Goal: Task Accomplishment & Management: Manage account settings

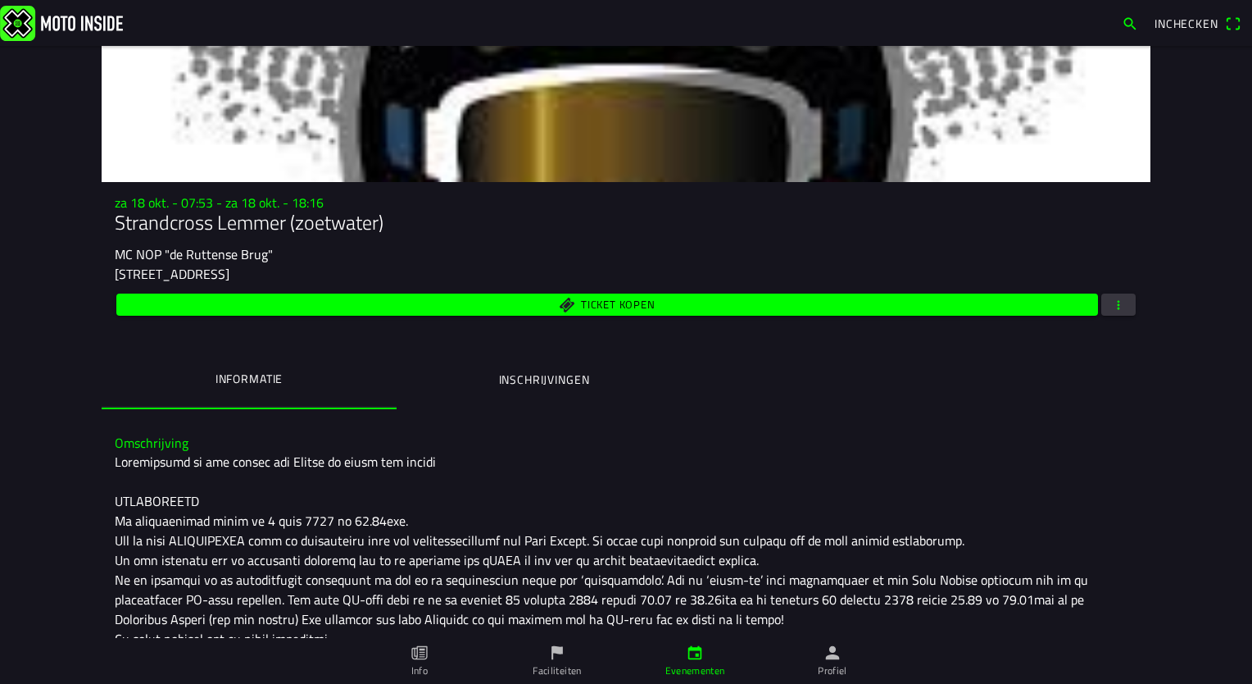
scroll to position [66, 0]
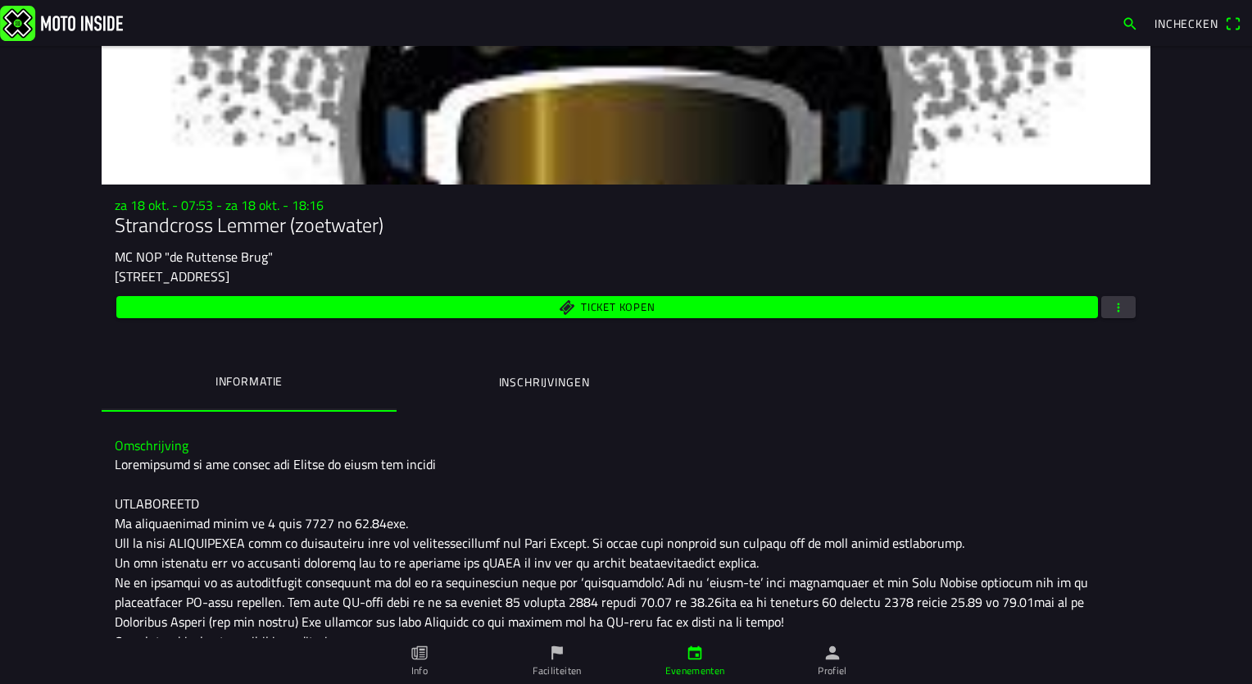
click at [1115, 313] on span "button" at bounding box center [1118, 307] width 15 height 22
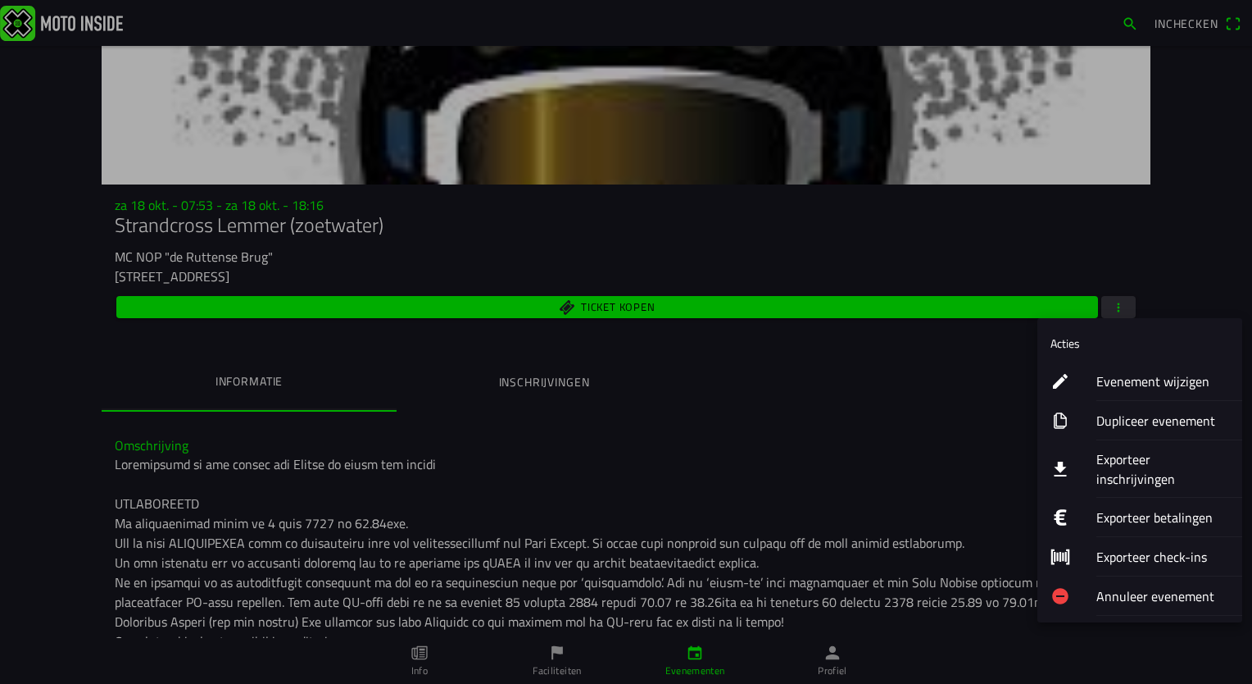
click at [1145, 382] on ion-label "Evenement wijzigen" at bounding box center [1163, 381] width 133 height 20
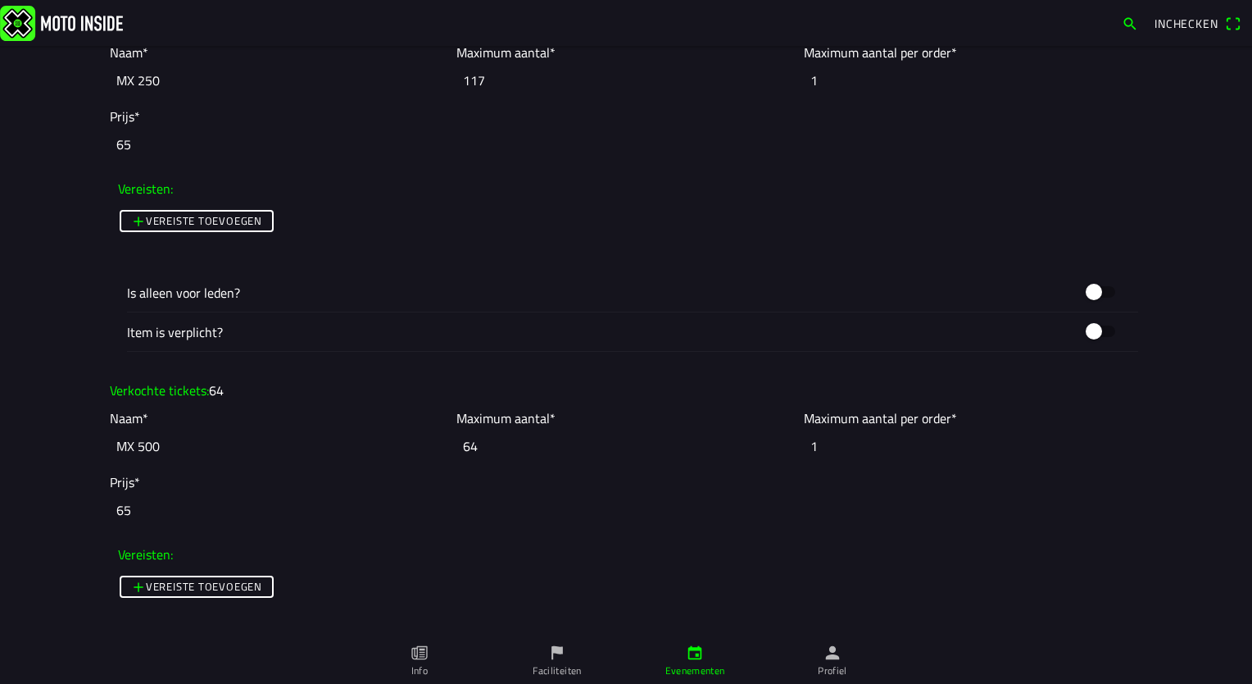
scroll to position [2623, 0]
click at [481, 444] on input "64" at bounding box center [626, 445] width 339 height 36
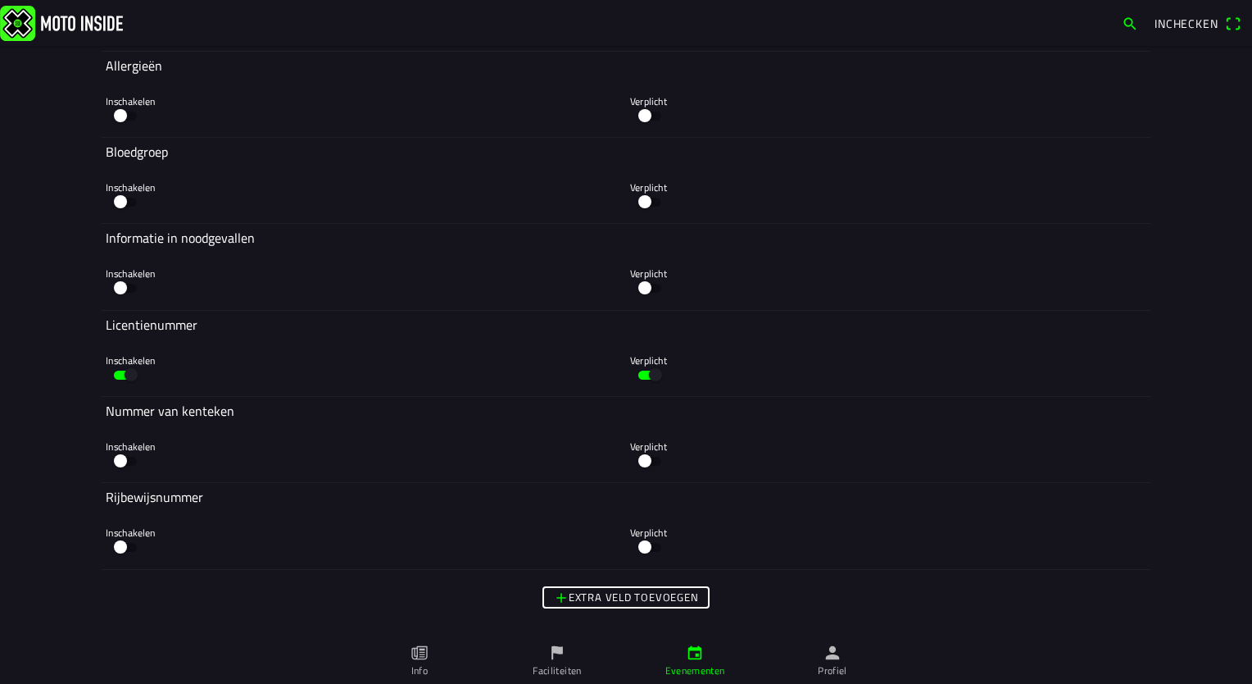
scroll to position [6770, 0]
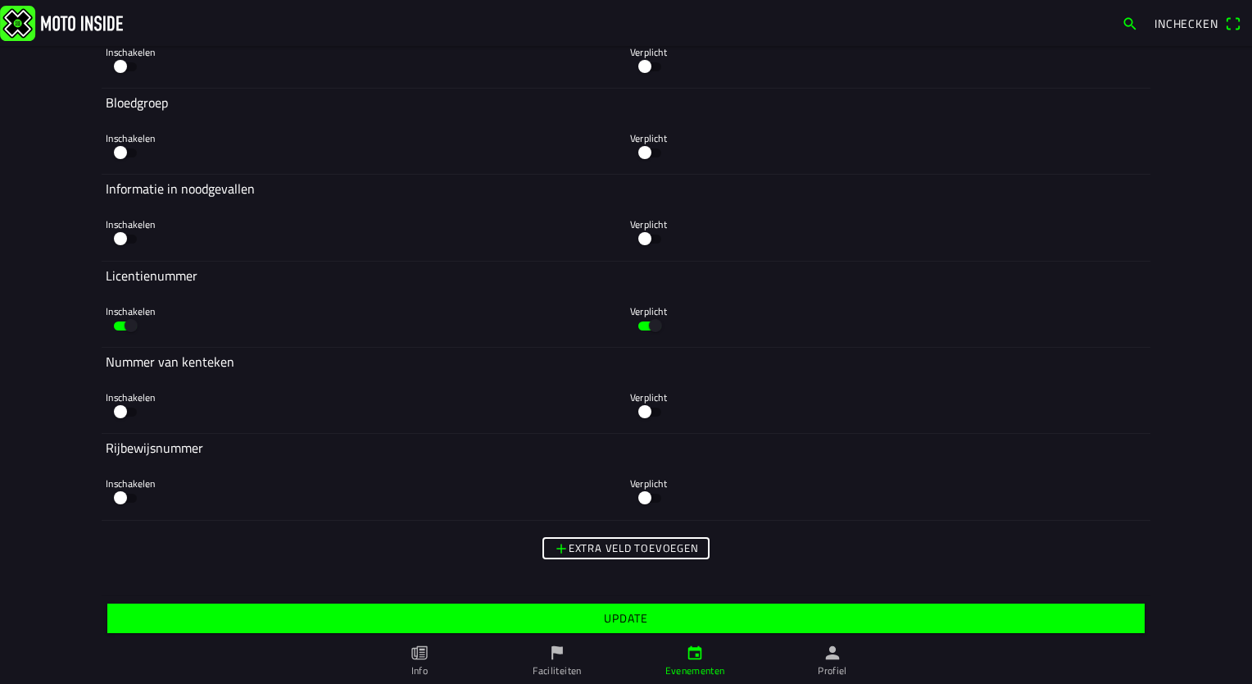
type input "65"
click at [596, 621] on span "Update" at bounding box center [626, 618] width 1012 height 30
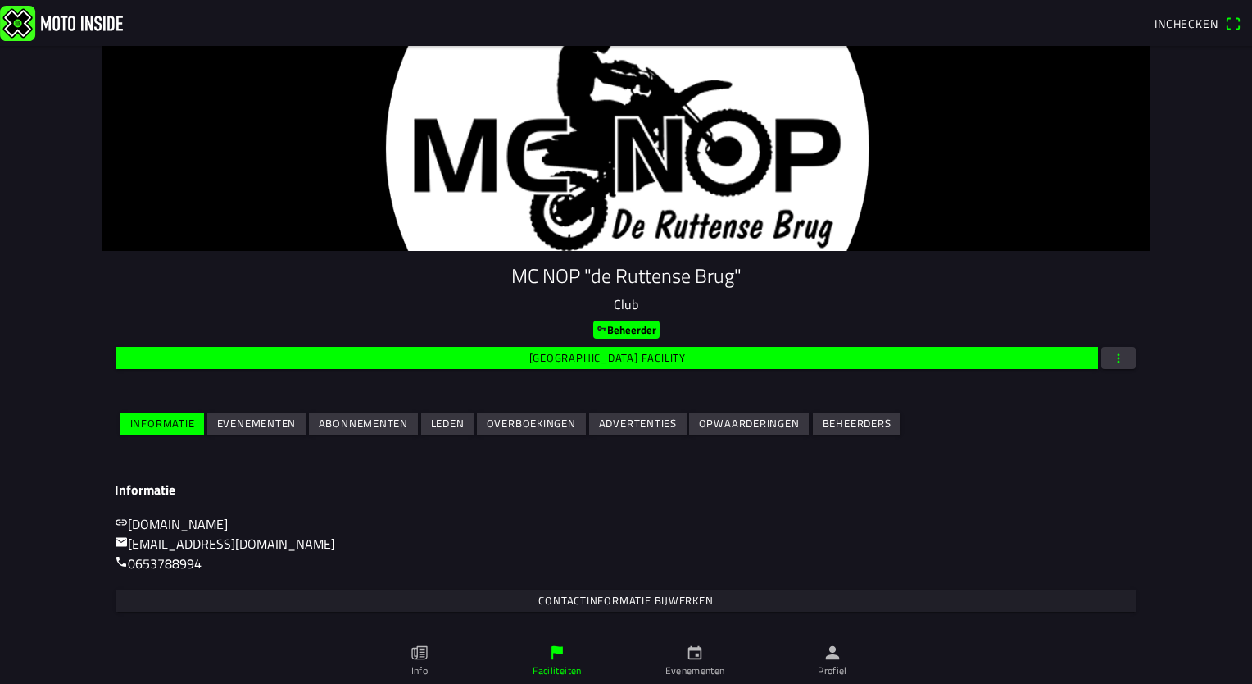
click at [0, 0] on slot "Evenementen" at bounding box center [0, 0] width 0 height 0
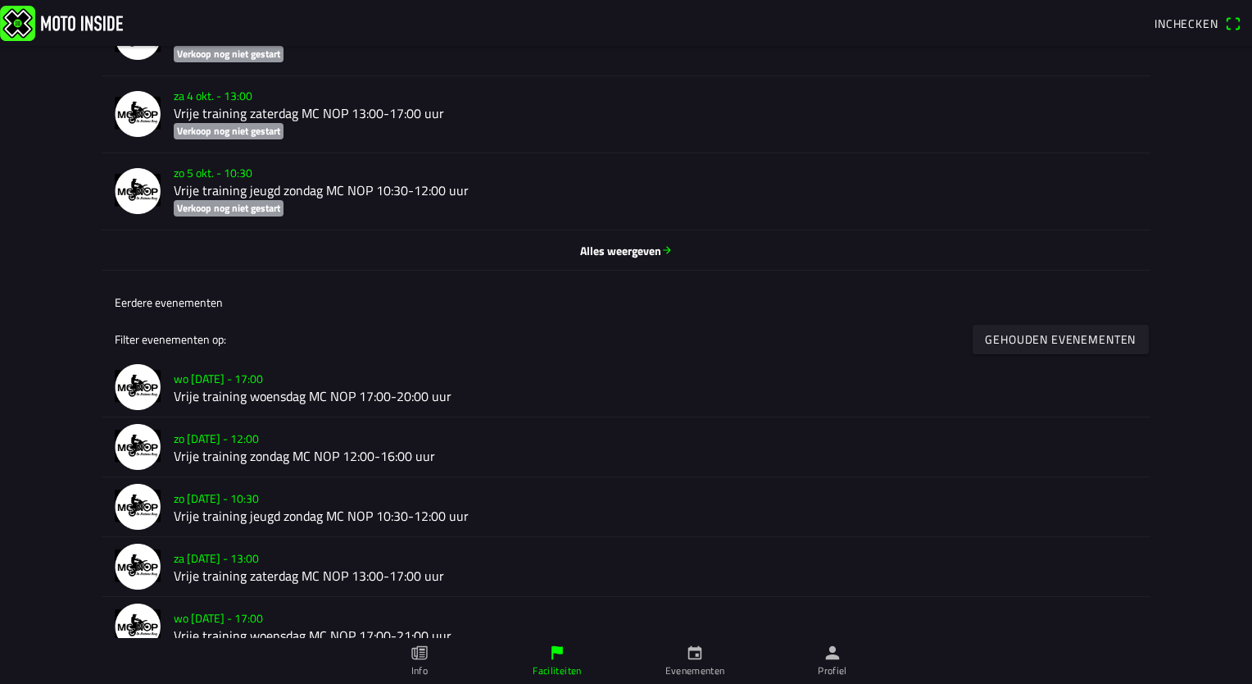
scroll to position [805, 0]
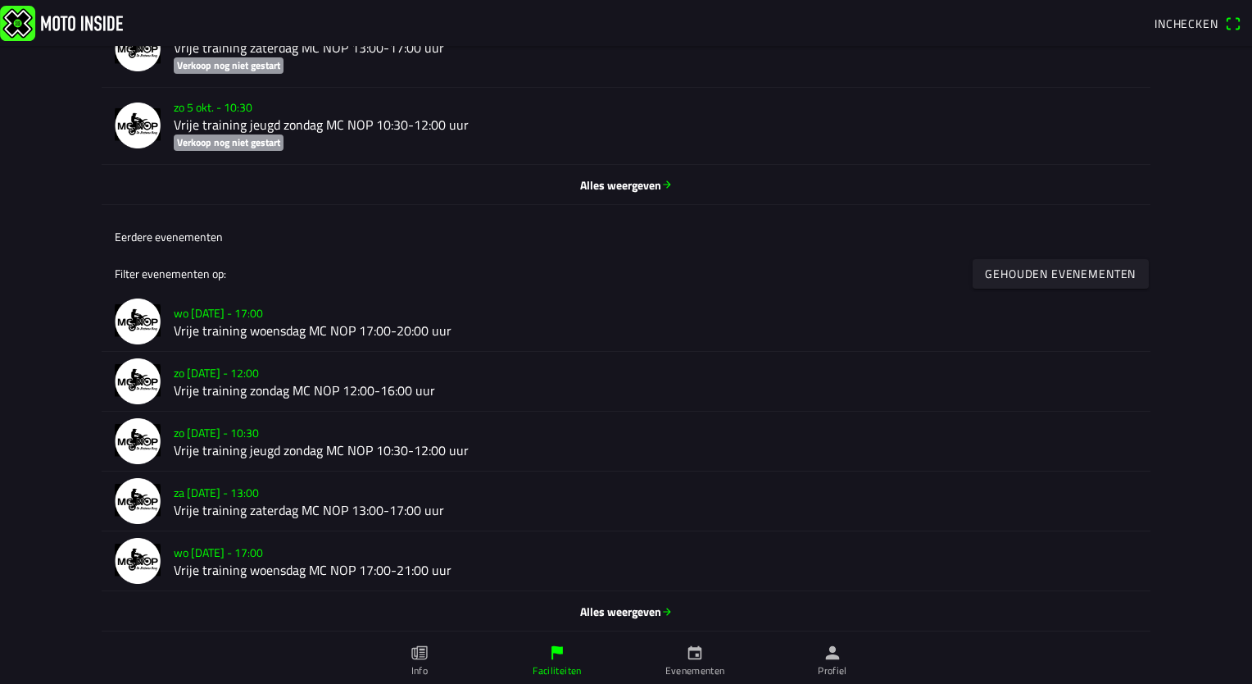
click at [598, 604] on span "Alles weergeven" at bounding box center [626, 610] width 1023 height 17
